Goal: Task Accomplishment & Management: Manage account settings

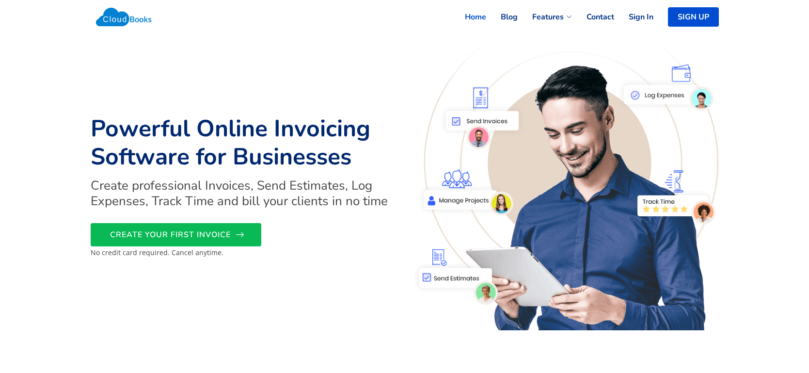
click at [211, 235] on span "CREATE YOUR FIRST INVOICE" at bounding box center [170, 235] width 121 height 0
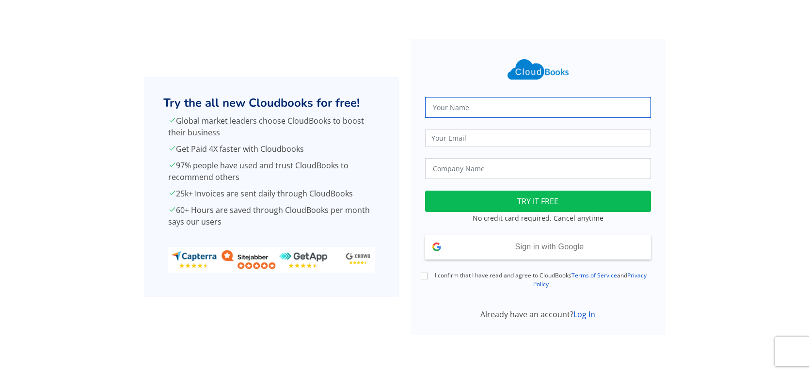
click at [460, 114] on input "text" at bounding box center [538, 107] width 226 height 21
click at [700, 136] on div at bounding box center [697, 187] width 53 height 296
click at [592, 111] on input "text" at bounding box center [538, 107] width 226 height 21
type input "[PERSON_NAME]"
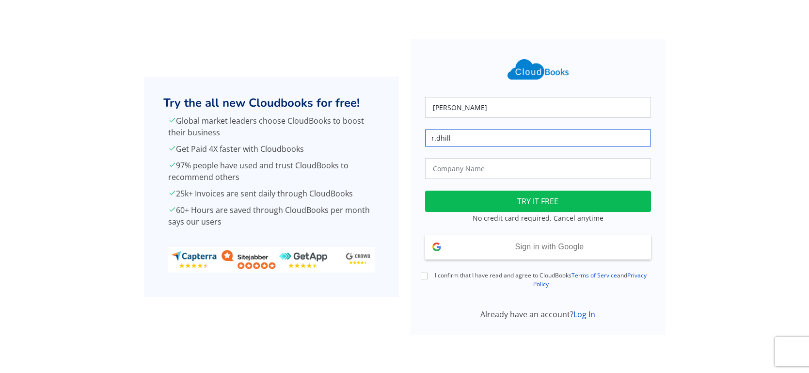
type input "[EMAIL_ADDRESS][DOMAIN_NAME]"
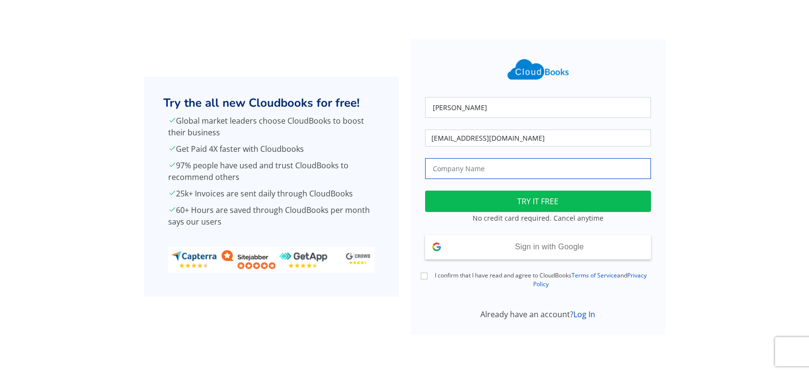
click at [506, 168] on input "text" at bounding box center [538, 168] width 226 height 21
click at [603, 168] on input "text" at bounding box center [538, 168] width 226 height 21
type input "N.H.S"
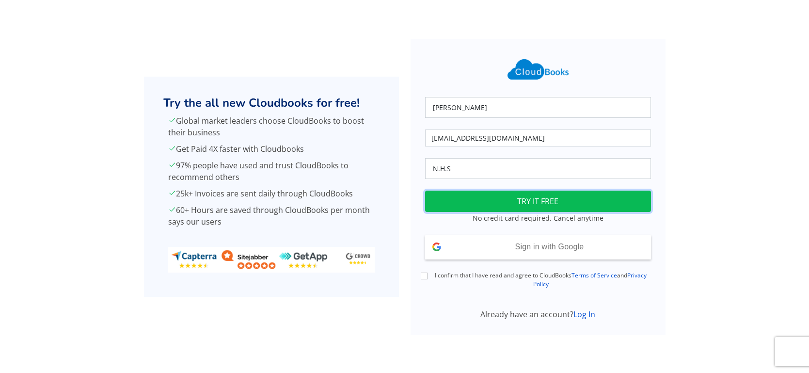
click at [578, 203] on button "TRY IT FREE" at bounding box center [538, 200] width 226 height 21
click at [435, 270] on div "riley r.dhill@outlook.com N.H.S Loading TRY IT FREE No credit card required. Ca…" at bounding box center [538, 181] width 238 height 278
click at [427, 273] on div "I confirm that I have read and agree to CloudBooks Terms of Service and Privacy…" at bounding box center [538, 280] width 238 height 18
click at [431, 276] on label "I confirm that I have read and agree to CloudBooks Terms of Service and Privacy…" at bounding box center [541, 279] width 220 height 17
click at [428, 276] on input "I confirm that I have read and agree to CloudBooks Terms of Service and Privacy…" at bounding box center [424, 275] width 7 height 7
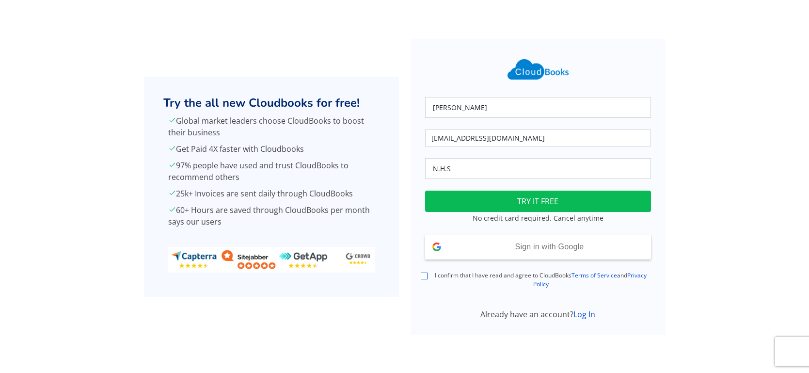
checkbox input "true"
click at [476, 195] on button "TRY IT FREE" at bounding box center [538, 200] width 226 height 21
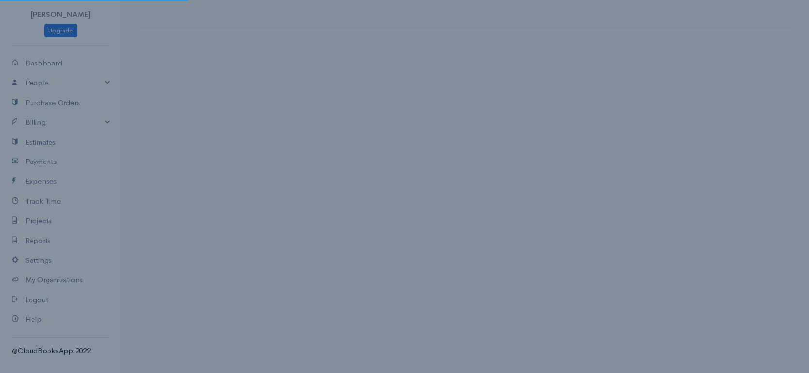
select select "[GEOGRAPHIC_DATA]"
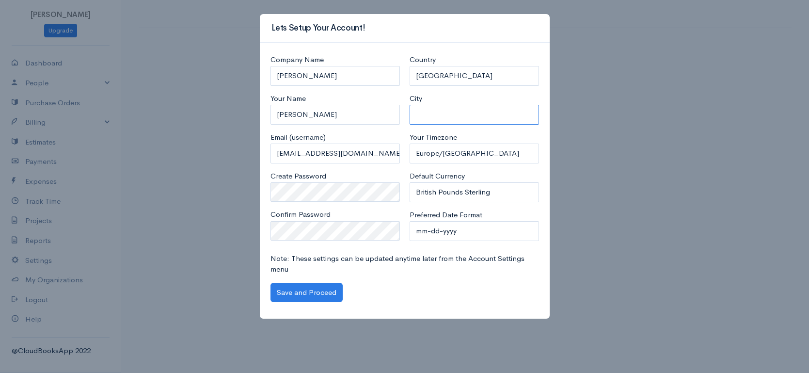
click at [436, 113] on input "City" at bounding box center [474, 115] width 129 height 20
click at [459, 105] on input "City" at bounding box center [474, 115] width 129 height 20
type input "[GEOGRAPHIC_DATA]"
drag, startPoint x: 469, startPoint y: 311, endPoint x: 455, endPoint y: 261, distance: 51.9
click at [467, 292] on div "Company Name [PERSON_NAME] Your Name [PERSON_NAME] Email (username) [EMAIL_ADDR…" at bounding box center [405, 181] width 290 height 276
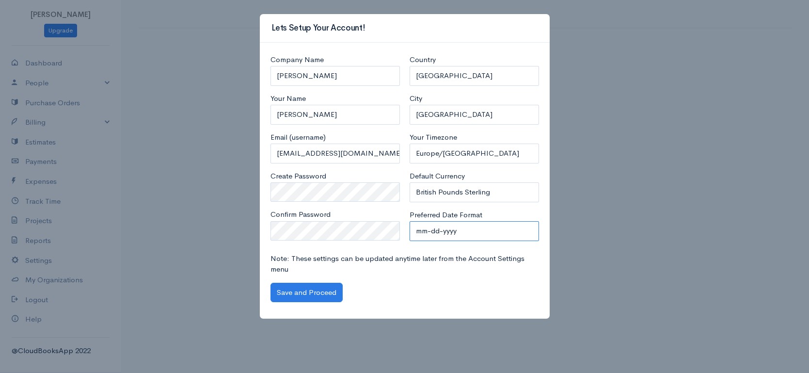
click at [423, 232] on select "mm-dd-yyyy mm/dd/yyyy dd-mm-yyyy dd/mm/yyyy yyyy-mm-dd yyyy/mm/dd" at bounding box center [474, 231] width 129 height 20
select select "dd-mm-yyyy"
click at [410, 221] on select "mm-dd-yyyy mm/dd/yyyy dd-mm-yyyy dd/mm/yyyy yyyy-mm-dd yyyy/mm/dd" at bounding box center [474, 231] width 129 height 20
click at [318, 288] on button "Save and Proceed" at bounding box center [306, 293] width 72 height 20
click at [281, 112] on input "[PERSON_NAME]" at bounding box center [334, 115] width 129 height 20
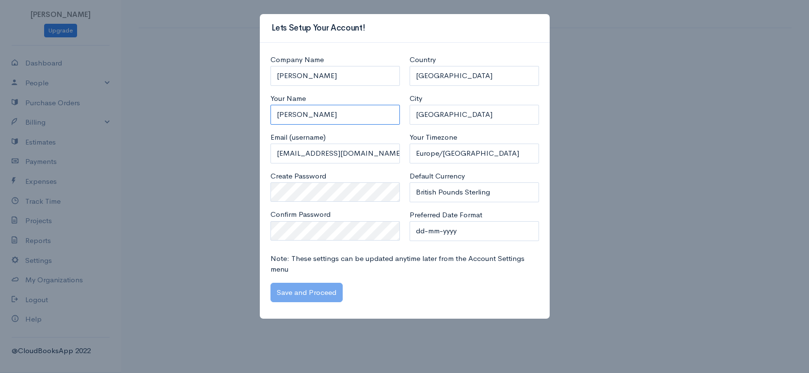
click at [278, 115] on input "[PERSON_NAME]" at bounding box center [334, 115] width 129 height 20
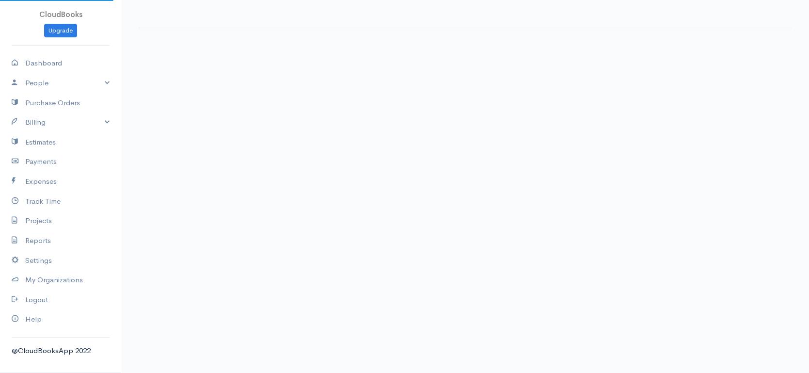
select select "365"
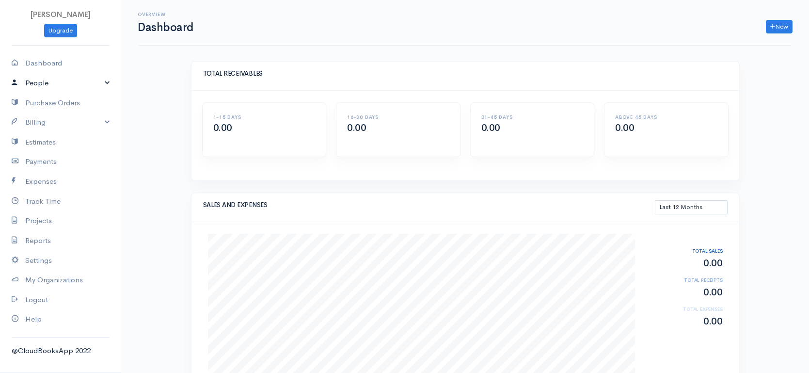
click at [104, 81] on link "People" at bounding box center [60, 83] width 121 height 20
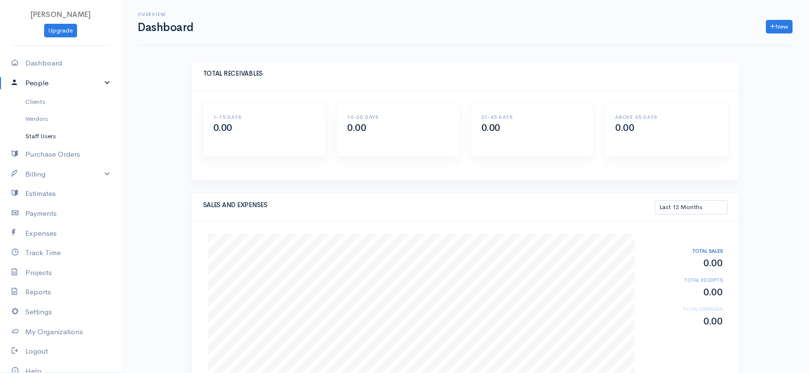
click at [56, 134] on link "Staff Users" at bounding box center [60, 135] width 121 height 17
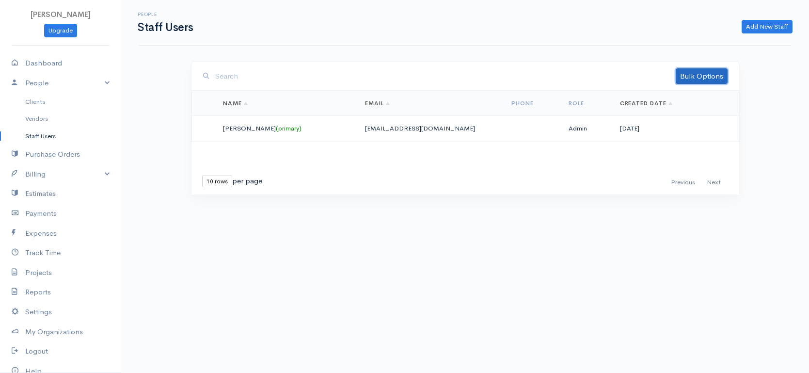
drag, startPoint x: 714, startPoint y: 82, endPoint x: 701, endPoint y: 75, distance: 15.4
click at [702, 76] on link "Bulk Options" at bounding box center [702, 76] width 52 height 16
click at [692, 105] on link "Send Invitation" at bounding box center [688, 113] width 77 height 17
click at [694, 81] on link "Bulk Options" at bounding box center [702, 76] width 52 height 16
drag, startPoint x: 754, startPoint y: 71, endPoint x: 761, endPoint y: 53, distance: 19.2
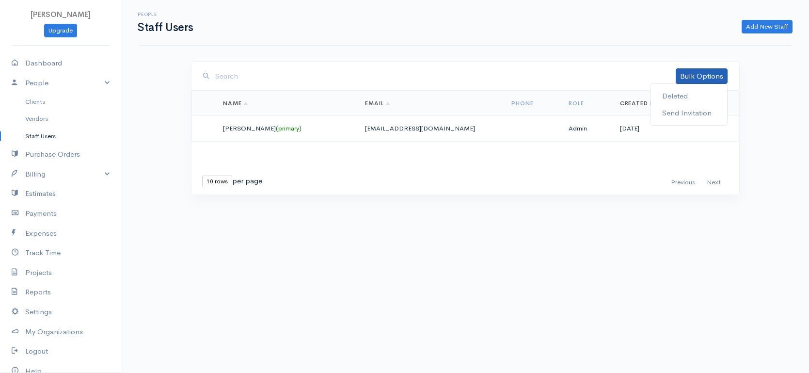
click at [755, 68] on div "Bulk Options Deleted Send Invitation Loading ... First Previous Next Last 10 ro…" at bounding box center [465, 146] width 582 height 170
click at [770, 23] on link "Add New Staff" at bounding box center [767, 27] width 51 height 14
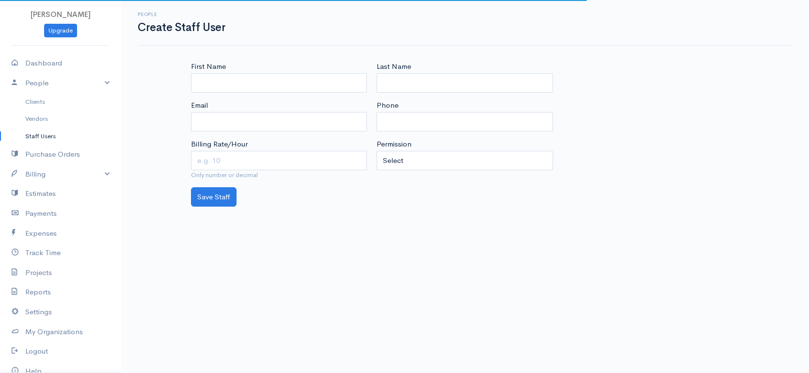
click at [292, 69] on div "First Name" at bounding box center [279, 77] width 176 height 32
click at [290, 79] on input "First Name" at bounding box center [279, 83] width 176 height 20
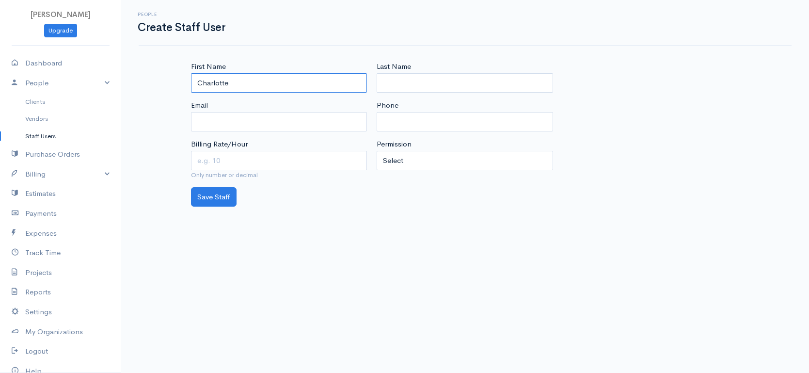
type input "Charlotte"
click at [467, 89] on input "Last Name" at bounding box center [465, 83] width 176 height 20
type input "B"
click at [325, 109] on div "Email" at bounding box center [279, 116] width 176 height 32
click at [326, 126] on input "Email" at bounding box center [279, 122] width 176 height 20
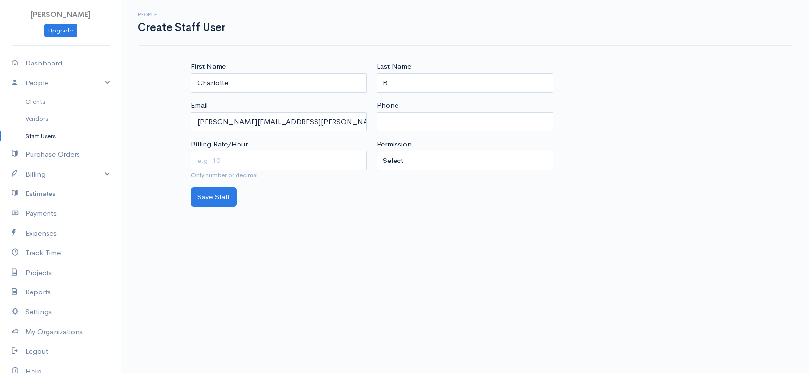
click at [325, 201] on div "Save Staff" at bounding box center [465, 197] width 558 height 20
click at [230, 124] on input "charlotte.bean@managment.holby.nhs.co.uk" at bounding box center [279, 122] width 176 height 20
type input "charlotte-bean@managment.holby.nhs.co.uk"
click at [389, 228] on body "riley Upgrade Dashboard People Clients Vendors Staff Users Purchase Orders Bill…" at bounding box center [404, 186] width 809 height 373
click at [420, 171] on div "Last Name B Phone Permission Select Regular user Project manager Accountant Adm…" at bounding box center [465, 124] width 186 height 126
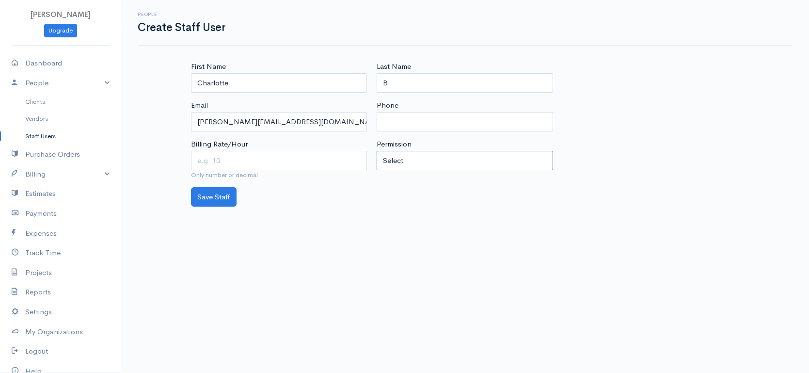
click at [424, 165] on select "Select Regular user Project manager Accountant Admin" at bounding box center [465, 161] width 176 height 20
select select "1,2,3,4,5,6,7,8,9,10,11"
click at [377, 151] on select "Select Regular user Project manager Accountant Admin" at bounding box center [465, 161] width 176 height 20
click at [280, 165] on input "Billing Rate/Hour" at bounding box center [279, 161] width 176 height 20
drag, startPoint x: 422, startPoint y: 182, endPoint x: 516, endPoint y: 181, distance: 94.0
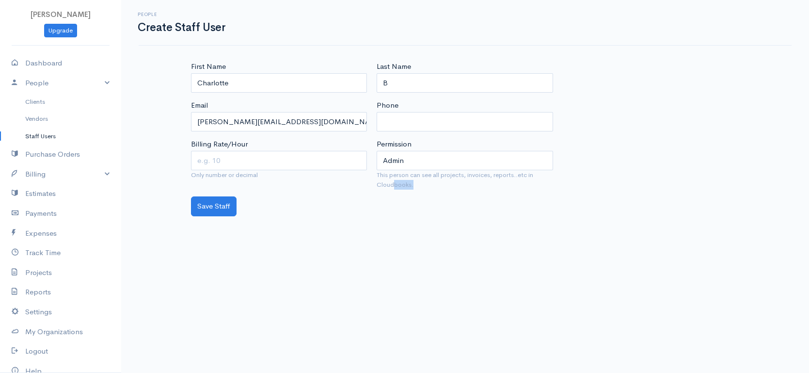
click at [516, 181] on small "This person can see all projects, invoices, reports..etc in Cloudbooks." at bounding box center [465, 179] width 176 height 19
click at [263, 165] on input "Billing Rate/Hour" at bounding box center [279, 161] width 176 height 20
click at [251, 158] on input "Billing Rate/Hour" at bounding box center [279, 161] width 176 height 20
paste input "19.78"
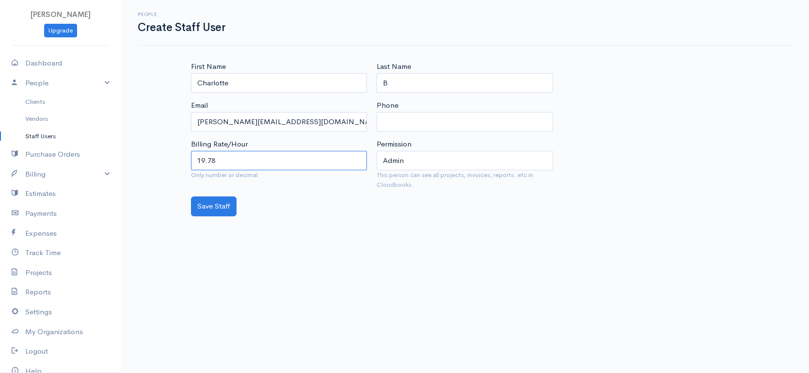
type input "19.78"
click at [290, 219] on body "riley Upgrade Dashboard People Clients Vendors Staff Users Purchase Orders Bill…" at bounding box center [404, 186] width 809 height 373
click at [215, 210] on button "Save Staff" at bounding box center [214, 206] width 46 height 20
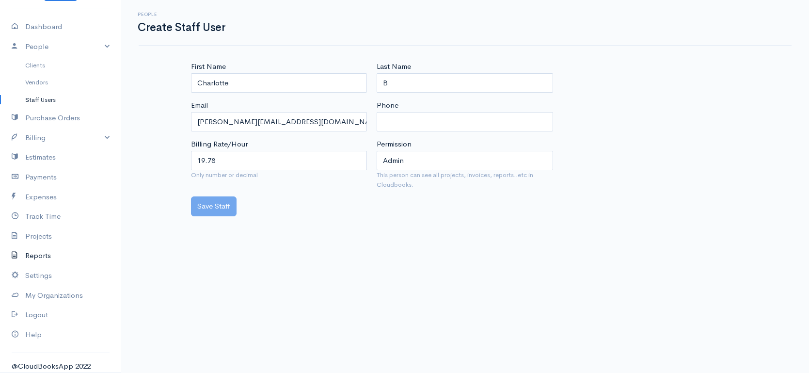
scroll to position [40, 0]
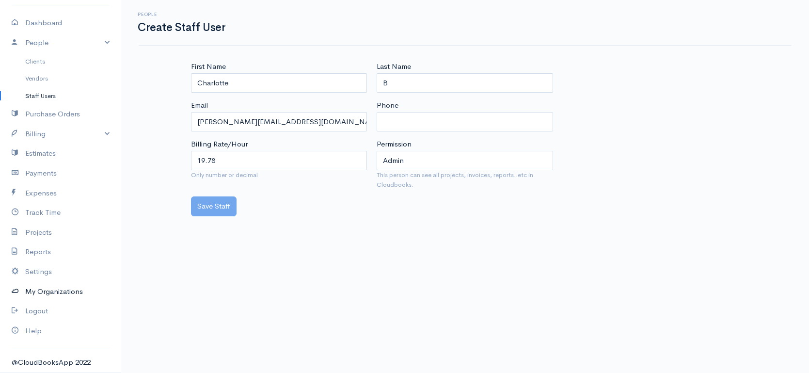
click at [78, 292] on link "My Organizations" at bounding box center [60, 292] width 121 height 20
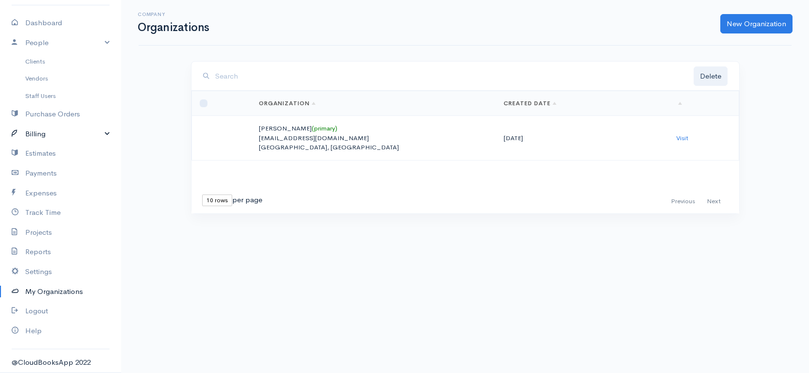
click at [110, 135] on link "Billing" at bounding box center [60, 134] width 121 height 20
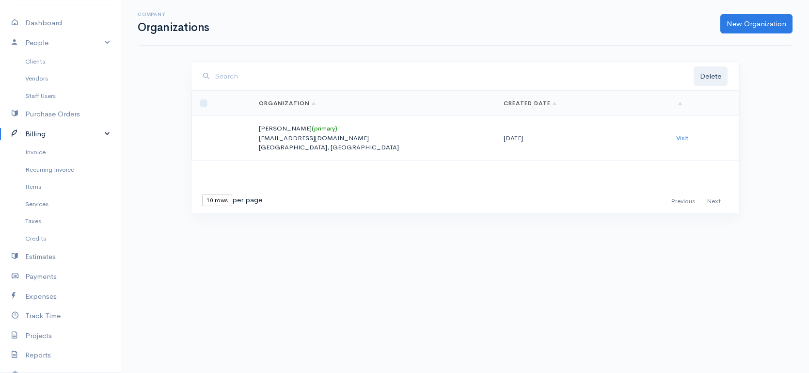
click at [105, 133] on link "Billing" at bounding box center [60, 134] width 121 height 20
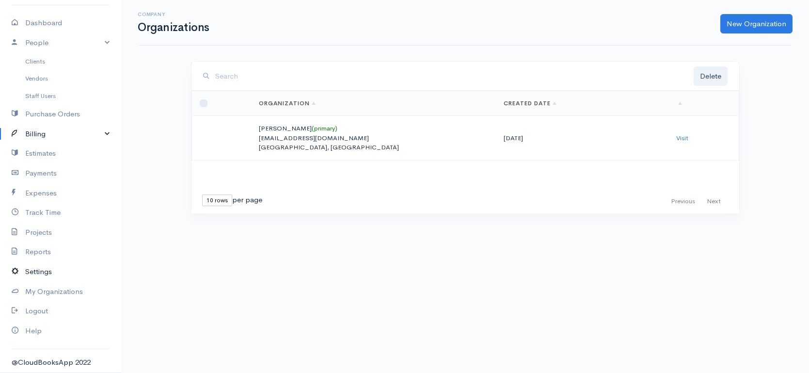
click at [42, 274] on link "Settings" at bounding box center [60, 272] width 121 height 20
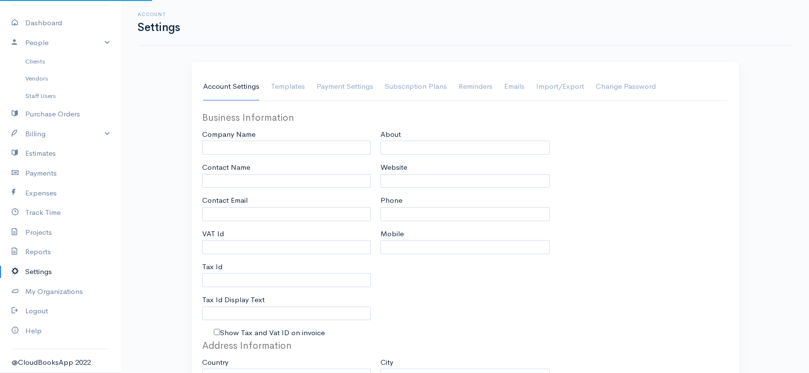
type input "[PERSON_NAME]"
type input "[EMAIL_ADDRESS][DOMAIN_NAME]"
type input "Tax Id"
select select
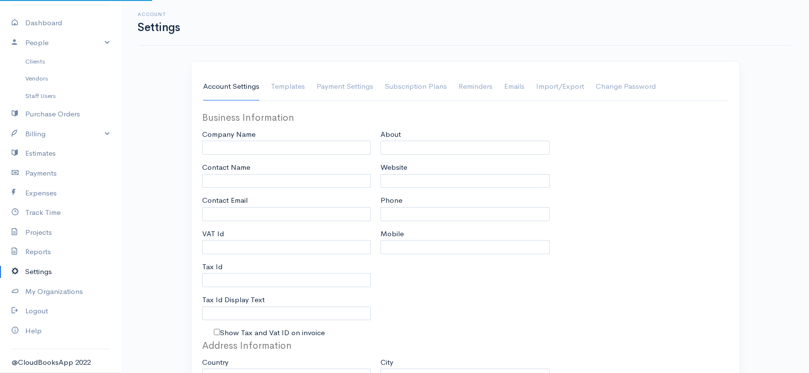
type input "[GEOGRAPHIC_DATA]"
select select "dd-mm-yyyy"
select select
type input "INVOICE"
type input "1"
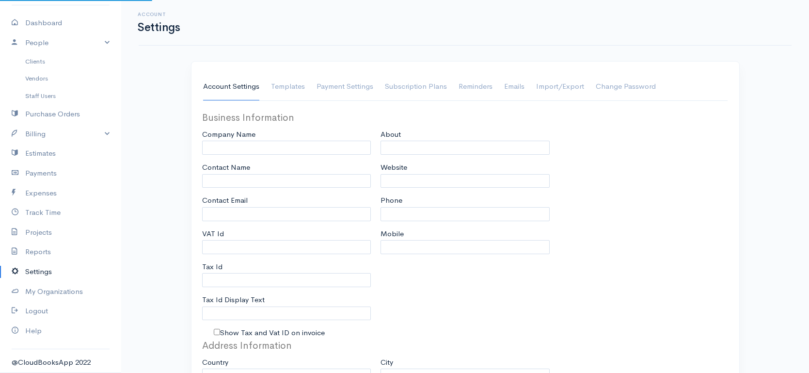
type input "1"
select select "3"
radio input "true"
select select "[GEOGRAPHIC_DATA]"
select select "GBP"
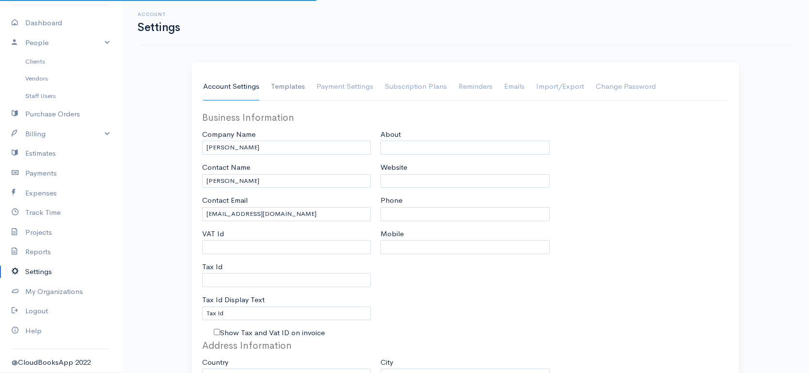
click at [292, 93] on link "Templates" at bounding box center [288, 86] width 34 height 27
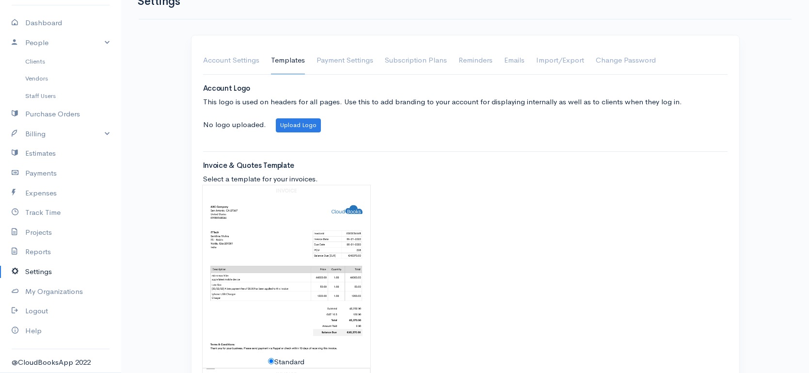
click at [290, 242] on img at bounding box center [287, 271] width 168 height 172
radio input "true"
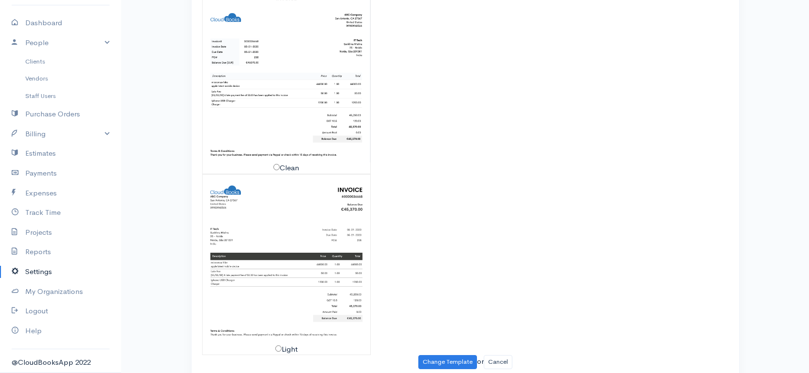
scroll to position [29, 0]
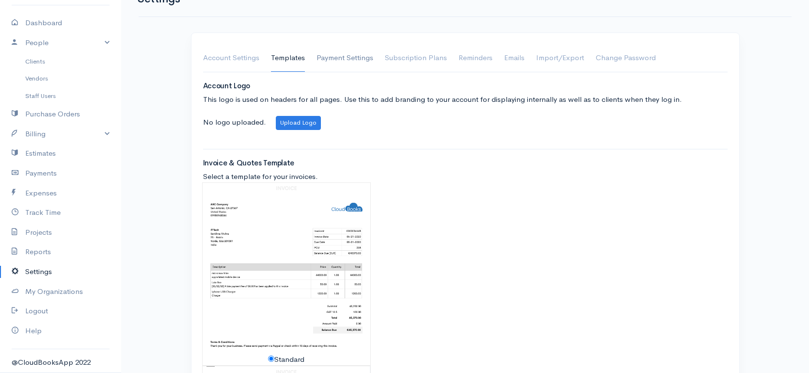
click at [356, 45] on link "Payment Settings" at bounding box center [345, 58] width 57 height 27
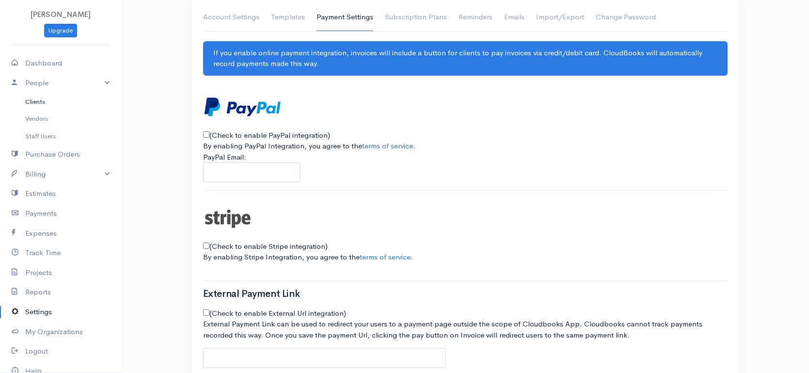
scroll to position [0, 0]
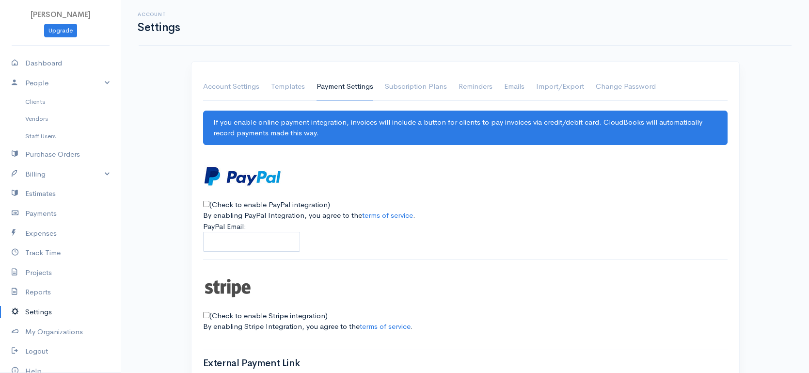
click at [60, 9] on li "[PERSON_NAME]" at bounding box center [60, 15] width 121 height 18
